Goal: Task Accomplishment & Management: Complete application form

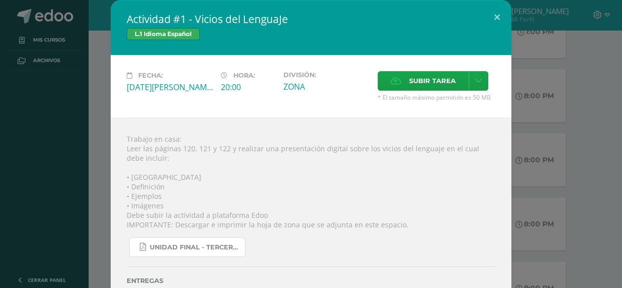
scroll to position [257, 0]
click at [396, 90] on label "Subir tarea" at bounding box center [423, 81] width 91 height 20
click at [0, 0] on input "Subir tarea" at bounding box center [0, 0] width 0 height 0
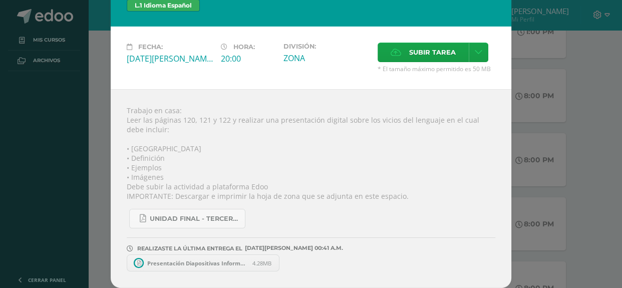
scroll to position [28, 0]
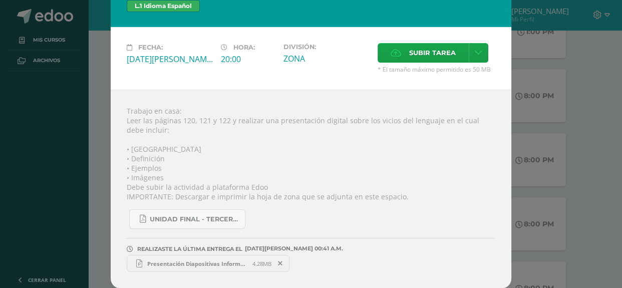
click at [190, 264] on span "Presentación Diapositivas Informe Proyecto Negocios Orgánico Marrón.pptx" at bounding box center [197, 264] width 110 height 8
click at [278, 265] on icon at bounding box center [280, 263] width 5 height 7
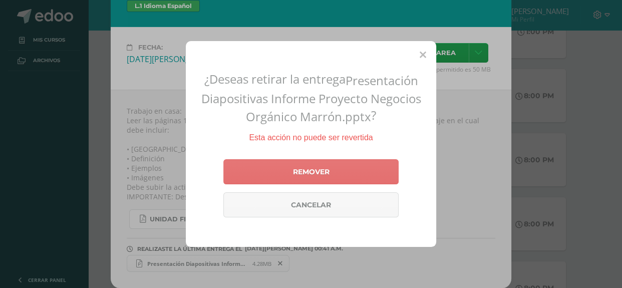
click at [343, 167] on link "Remover" at bounding box center [310, 171] width 175 height 25
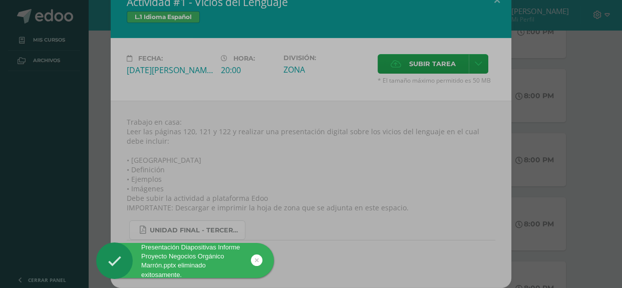
scroll to position [18, 0]
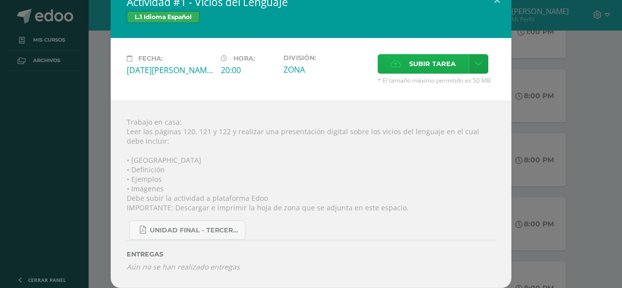
click at [416, 66] on span "Subir tarea" at bounding box center [432, 64] width 47 height 19
click at [0, 0] on input "Subir tarea" at bounding box center [0, 0] width 0 height 0
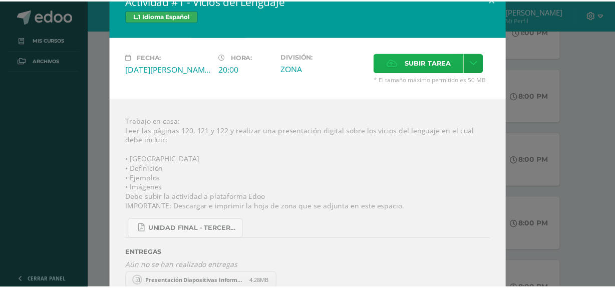
scroll to position [28, 0]
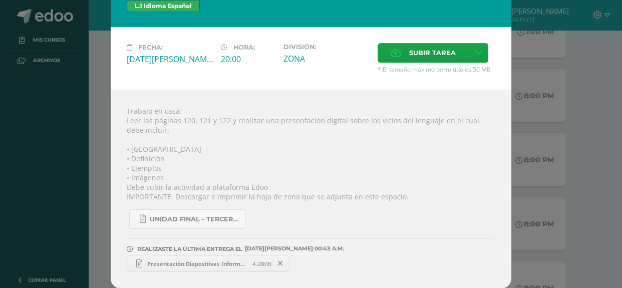
click at [536, 167] on div "Actividad #1 - Vicios del LenguaJe L.1 Idioma Español Fecha: [DATE][PERSON_NAME…" at bounding box center [311, 130] width 614 height 317
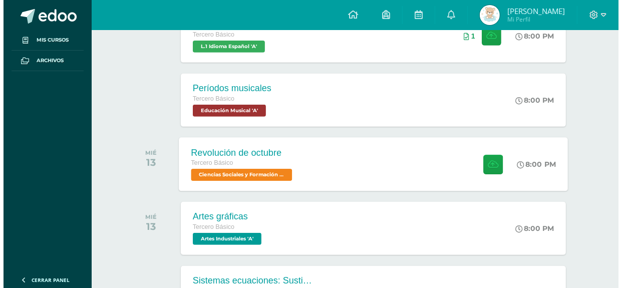
scroll to position [401, 0]
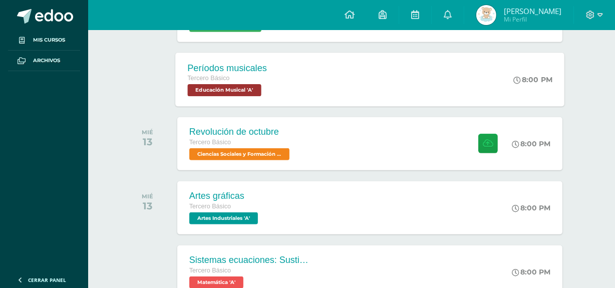
click at [389, 72] on div "Períodos musicales Tercero Básico Educación Musical 'A' 8:00 PM Períodos musica…" at bounding box center [369, 80] width 389 height 54
